Goal: Complete application form

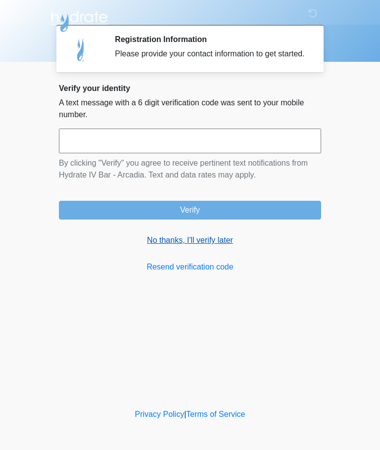
click at [216, 246] on link "No thanks, I'll verify later" at bounding box center [190, 241] width 262 height 12
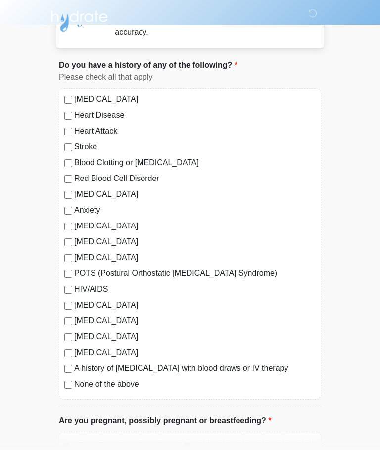
scroll to position [30, 0]
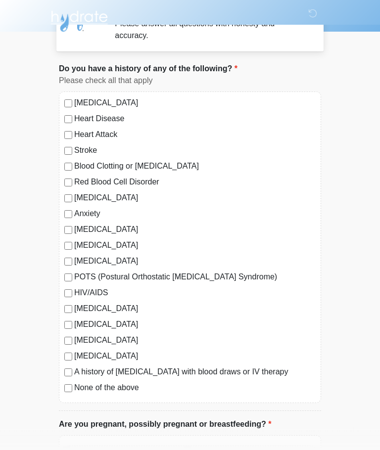
click at [122, 389] on label "None of the above" at bounding box center [195, 389] width 242 height 12
click at [102, 326] on label "[MEDICAL_DATA]" at bounding box center [195, 325] width 242 height 12
click at [107, 327] on label "[MEDICAL_DATA]" at bounding box center [195, 325] width 242 height 12
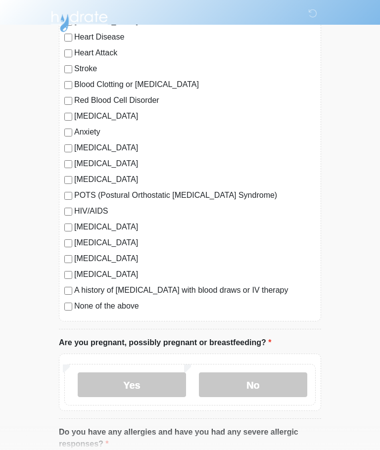
scroll to position [111, 0]
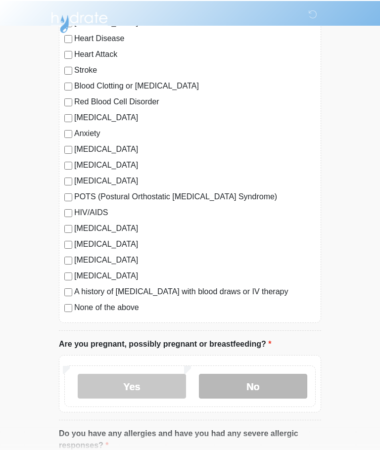
click at [276, 391] on label "No" at bounding box center [253, 385] width 108 height 25
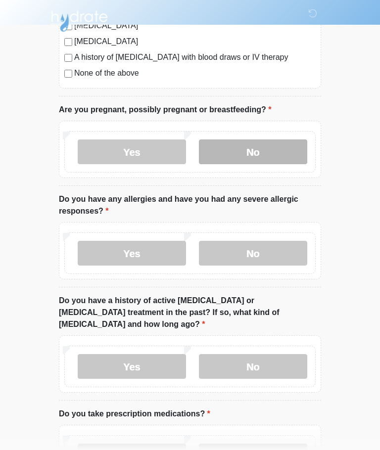
scroll to position [345, 0]
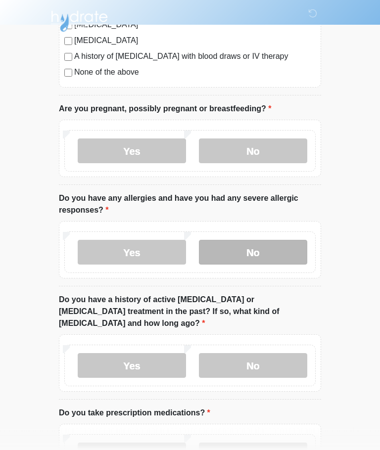
click at [293, 247] on label "No" at bounding box center [253, 253] width 108 height 25
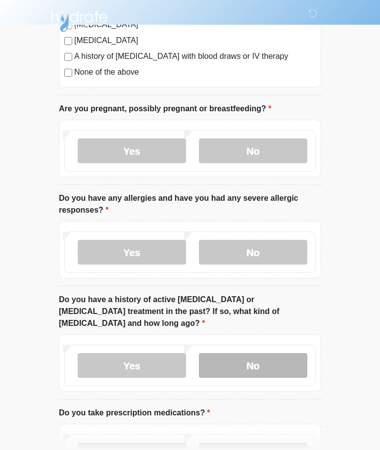
click at [268, 353] on label "No" at bounding box center [253, 365] width 108 height 25
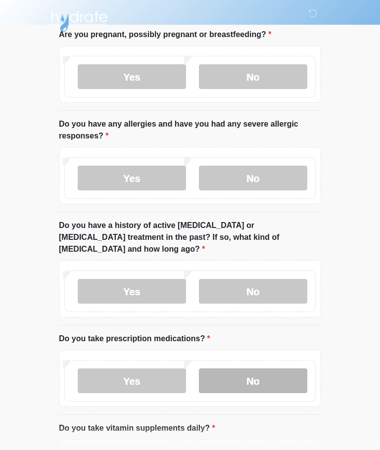
click at [277, 369] on label "No" at bounding box center [253, 381] width 108 height 25
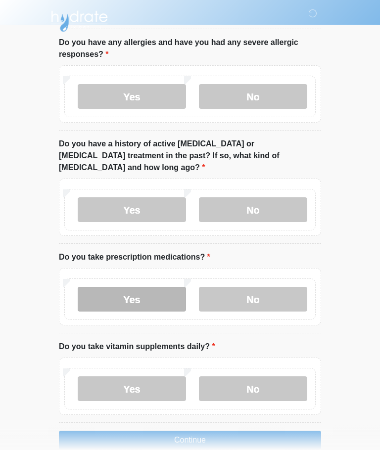
click at [165, 288] on label "Yes" at bounding box center [132, 300] width 108 height 25
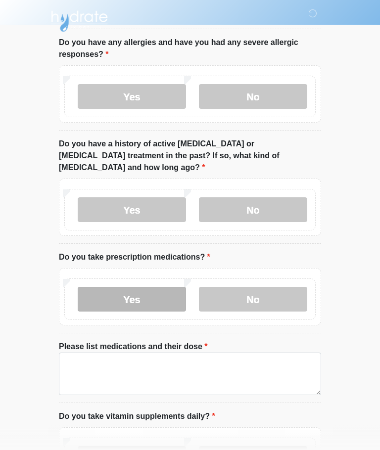
scroll to position [502, 0]
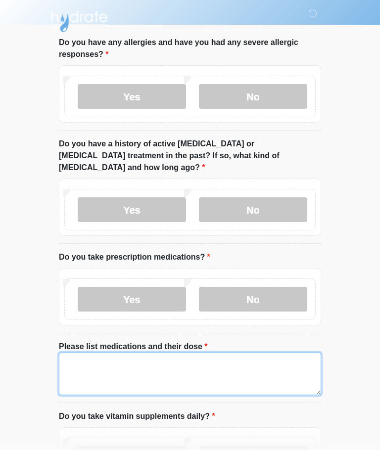
click at [219, 362] on textarea "Please list medications and their dose" at bounding box center [190, 374] width 262 height 43
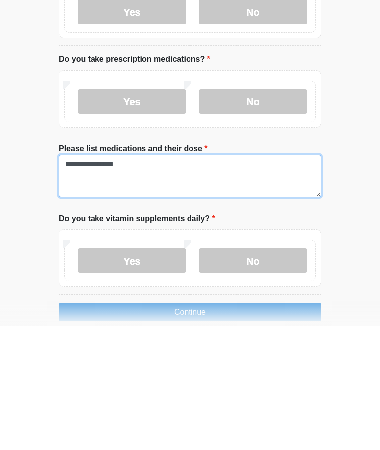
click at [283, 279] on textarea "**********" at bounding box center [190, 300] width 262 height 43
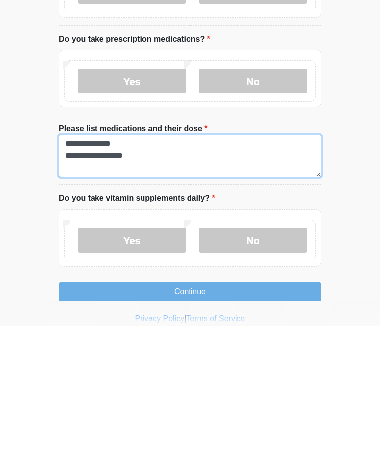
scroll to position [611, 0]
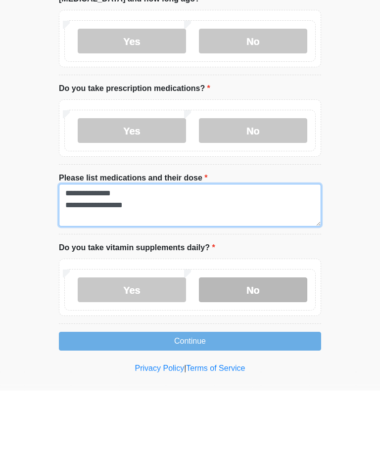
type textarea "**********"
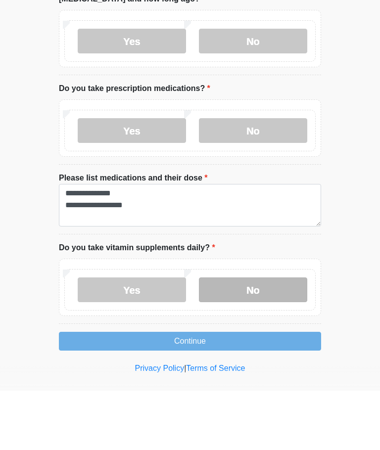
click at [265, 337] on label "No" at bounding box center [253, 349] width 108 height 25
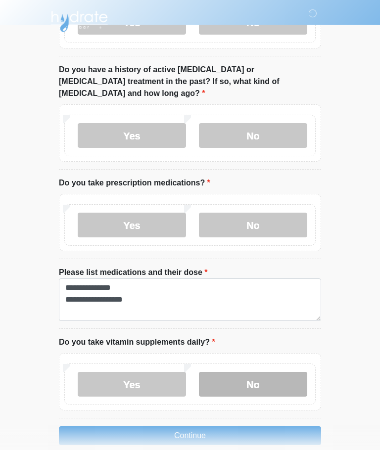
scroll to position [577, 0]
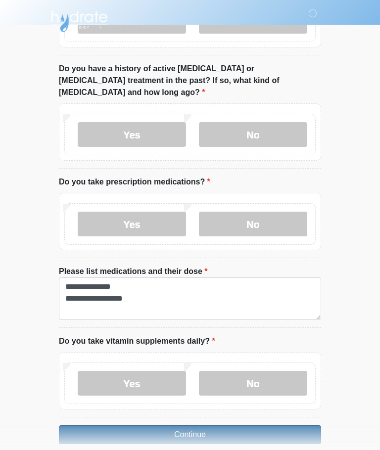
click at [292, 426] on button "Continue" at bounding box center [190, 435] width 262 height 19
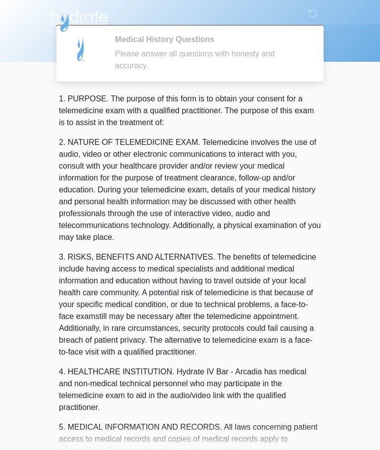
scroll to position [0, 0]
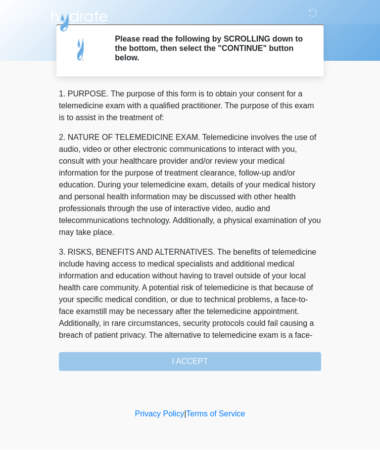
click at [284, 358] on div "1. PURPOSE. The purpose of this form is to obtain your consent for a telemedici…" at bounding box center [190, 230] width 262 height 283
click at [245, 357] on div "1. PURPOSE. The purpose of this form is to obtain your consent for a telemedici…" at bounding box center [190, 230] width 262 height 283
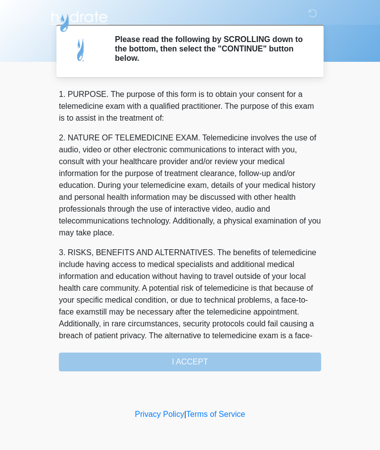
click at [289, 66] on div "Please read the following by SCROLLING down to the bottom, then select the "CON…" at bounding box center [210, 51] width 206 height 33
click at [229, 358] on div "1. PURPOSE. The purpose of this form is to obtain your consent for a telemedici…" at bounding box center [190, 230] width 262 height 283
click at [235, 361] on div "1. PURPOSE. The purpose of this form is to obtain your consent for a telemedici…" at bounding box center [190, 230] width 262 height 283
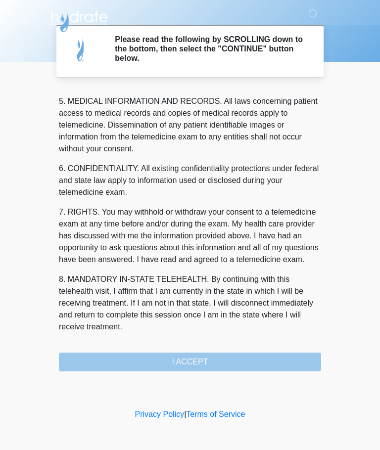
scroll to position [322, 0]
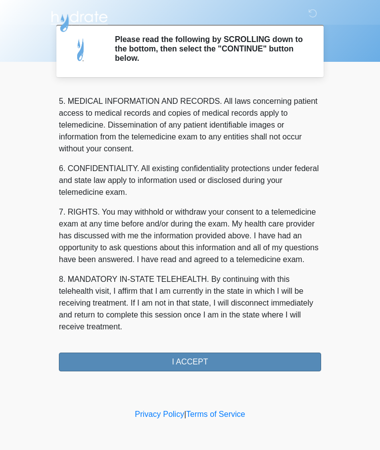
click at [227, 369] on button "I ACCEPT" at bounding box center [190, 362] width 262 height 19
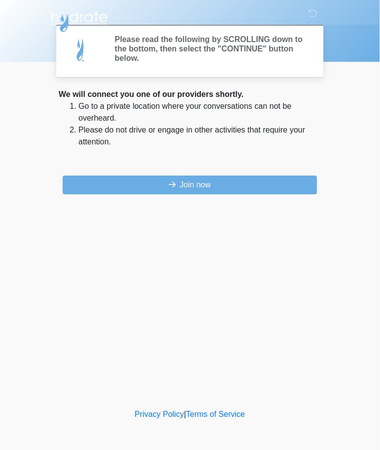
scroll to position [0, 0]
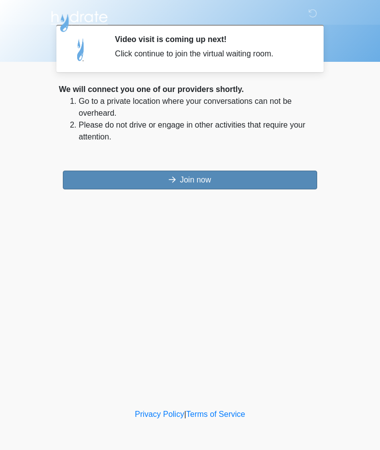
click at [260, 180] on button "Join now" at bounding box center [190, 180] width 254 height 19
